Goal: Task Accomplishment & Management: Use online tool/utility

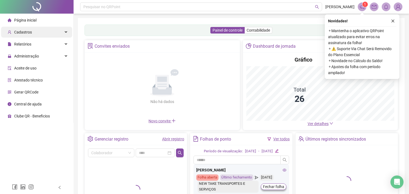
click at [66, 32] on icon at bounding box center [66, 32] width 3 height 0
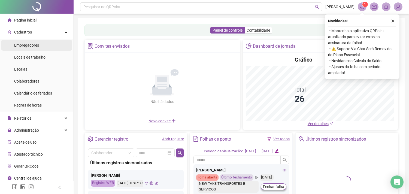
click at [39, 44] on li "Empregadores" at bounding box center [36, 45] width 71 height 11
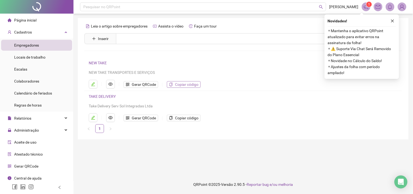
click at [180, 83] on span "Copiar código" at bounding box center [186, 84] width 23 height 6
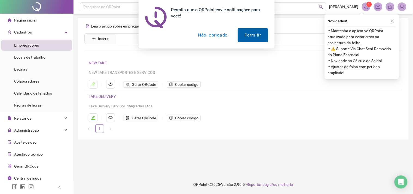
click at [249, 37] on button "Permitir" at bounding box center [253, 35] width 30 height 14
